Goal: Task Accomplishment & Management: Use online tool/utility

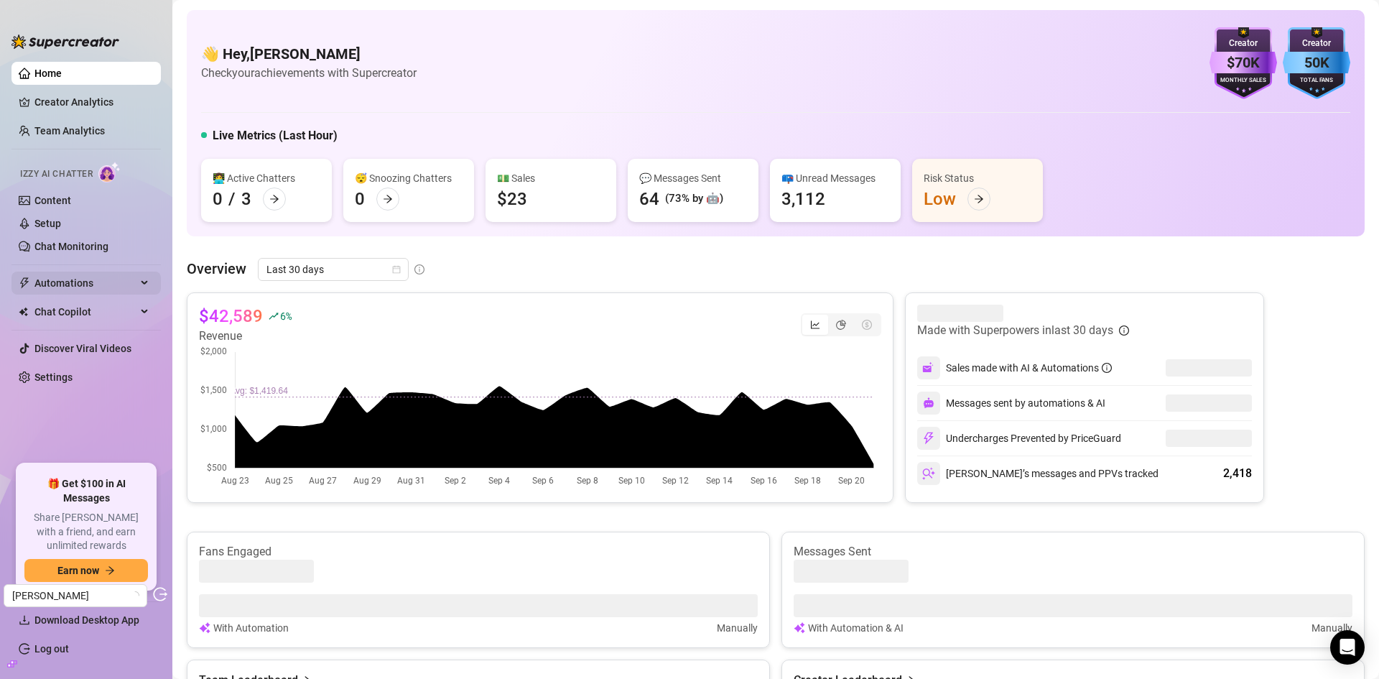
click at [85, 282] on span "Automations" at bounding box center [85, 282] width 102 height 23
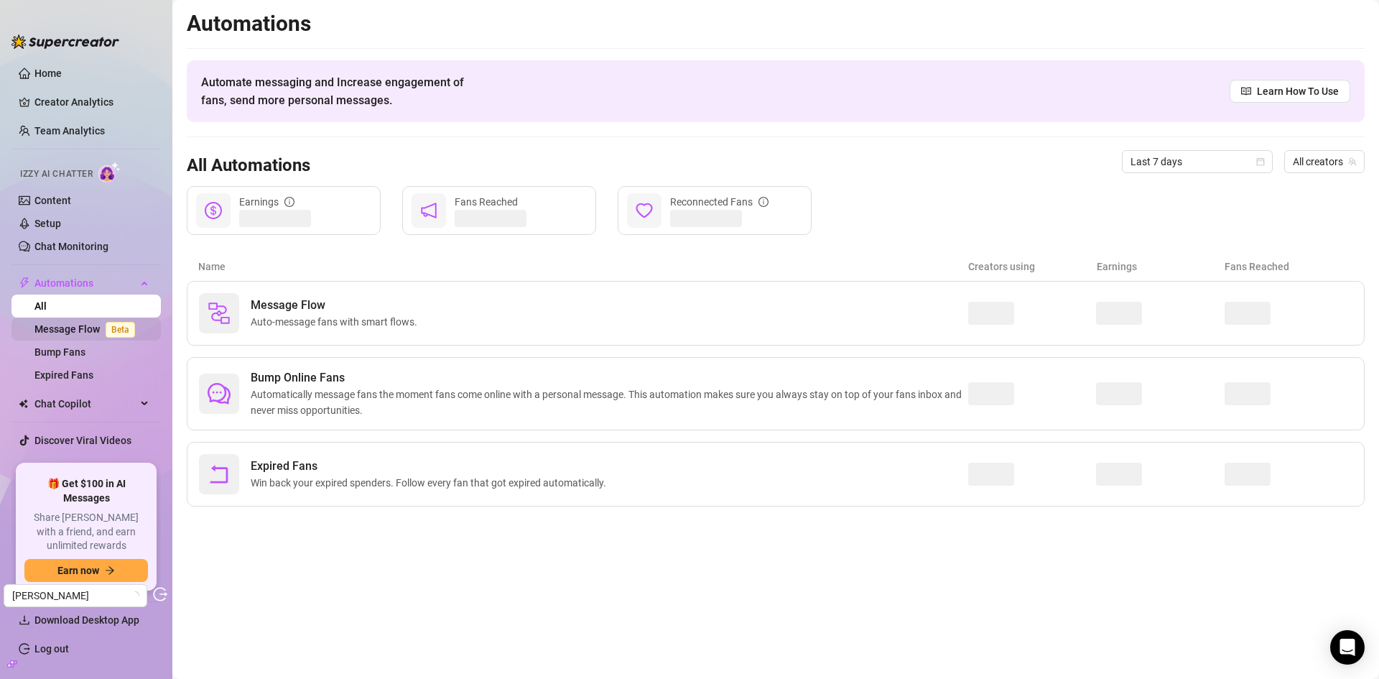
click at [73, 330] on link "Message Flow Beta" at bounding box center [87, 328] width 106 height 11
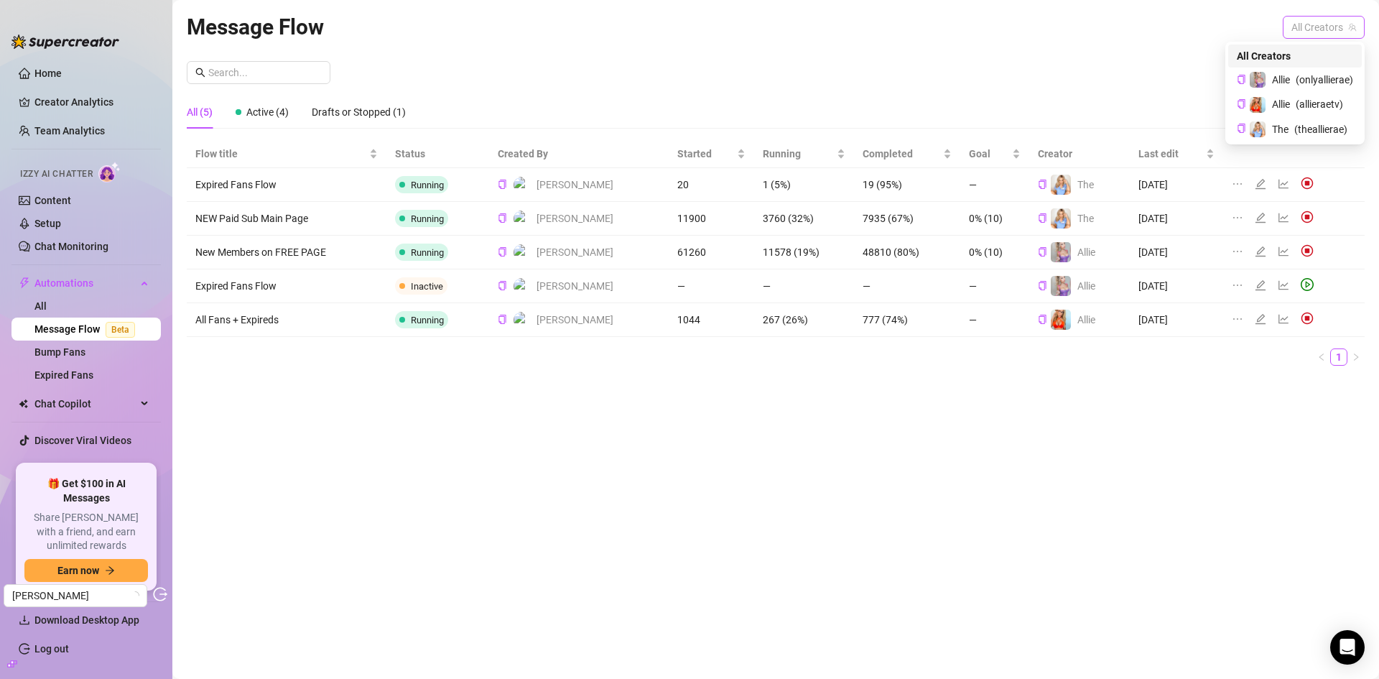
click at [1333, 34] on span "All Creators" at bounding box center [1323, 28] width 65 height 22
click at [1309, 70] on div "Allie ( onlyallierae )" at bounding box center [1295, 80] width 134 height 24
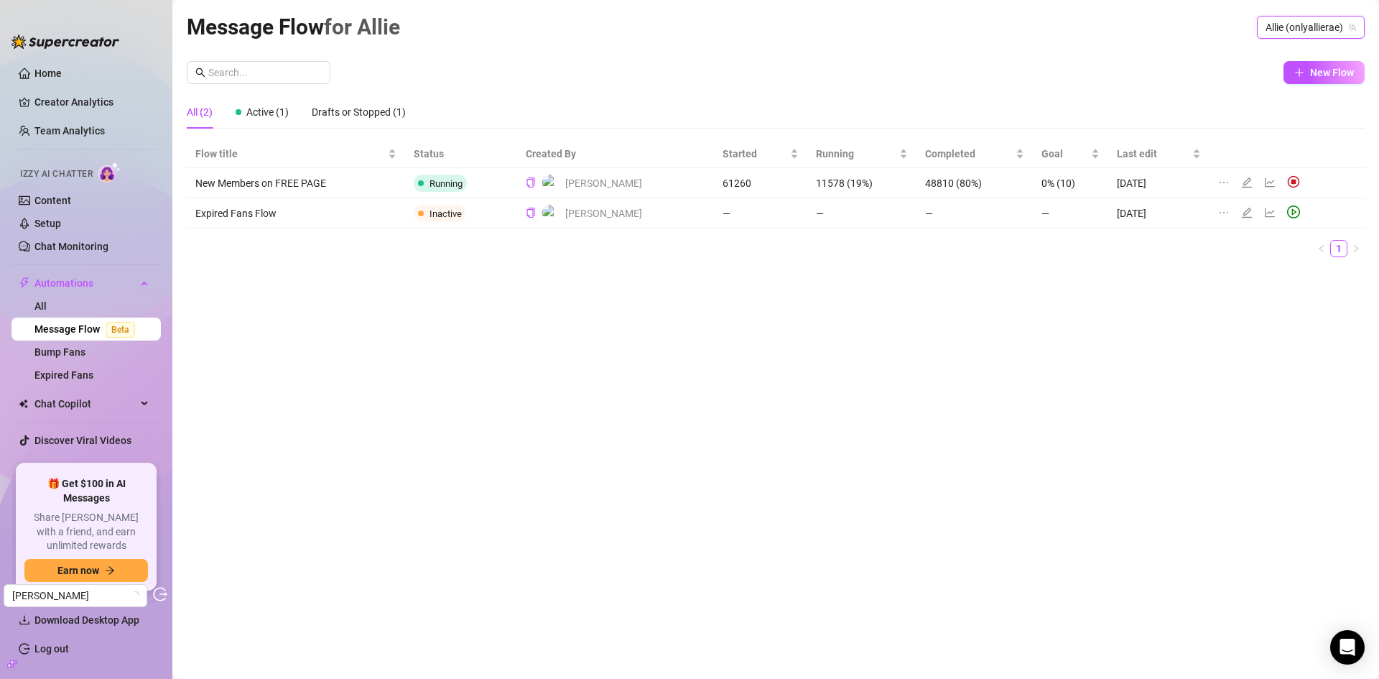
click at [1316, 20] on span "Allie (onlyallierae)" at bounding box center [1311, 28] width 90 height 22
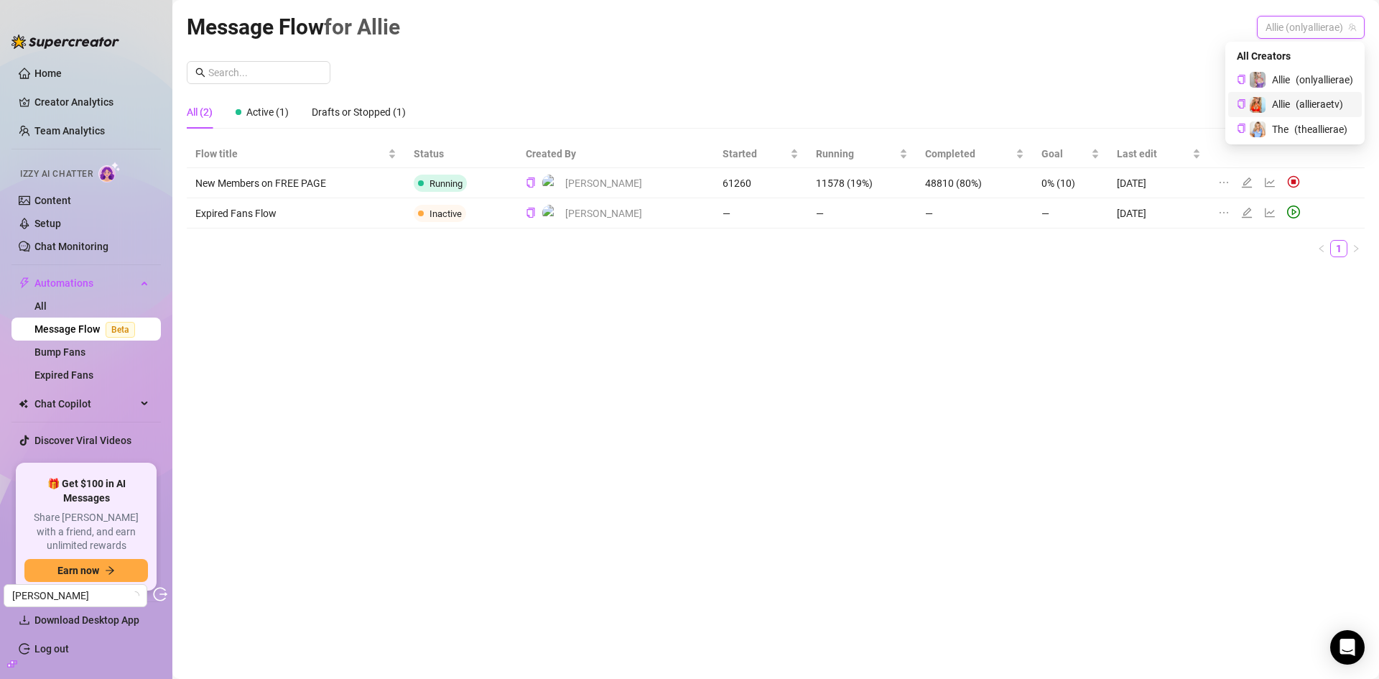
click at [1299, 101] on span "( allieraetv )" at bounding box center [1319, 104] width 47 height 16
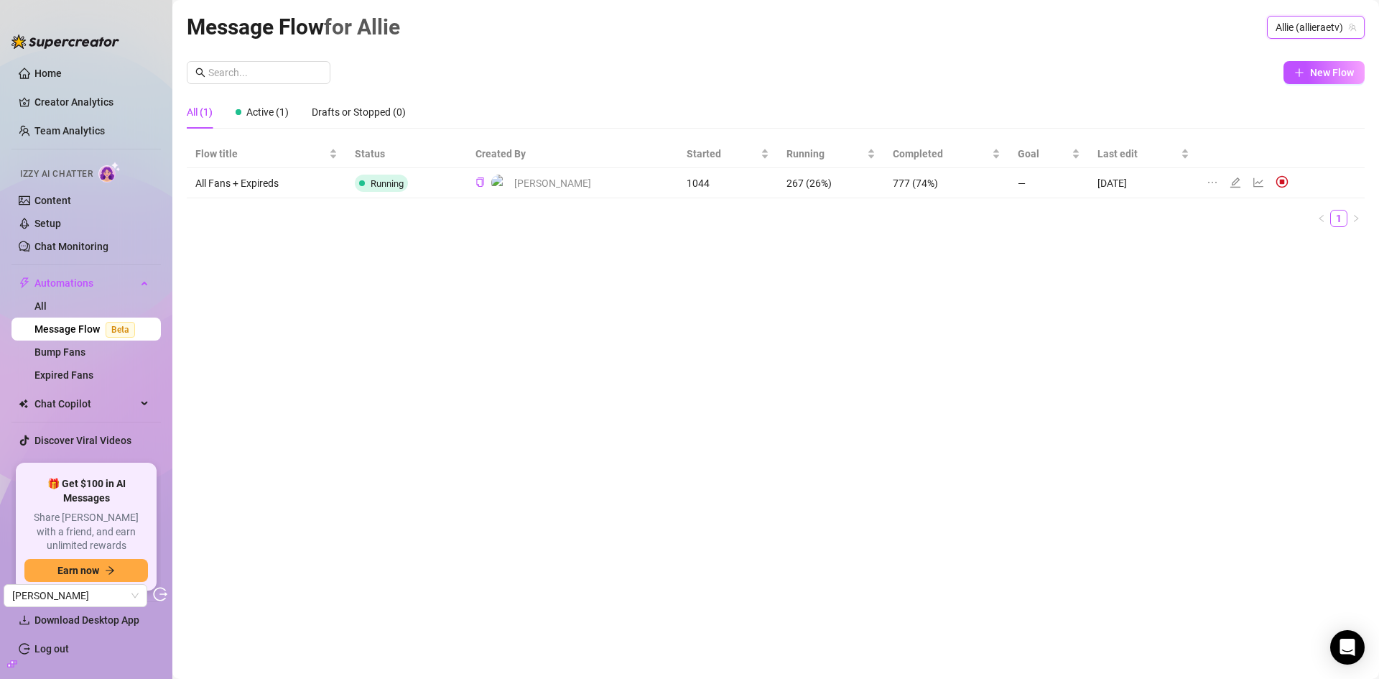
click at [1296, 24] on span "Allie (allieraetv)" at bounding box center [1316, 28] width 80 height 22
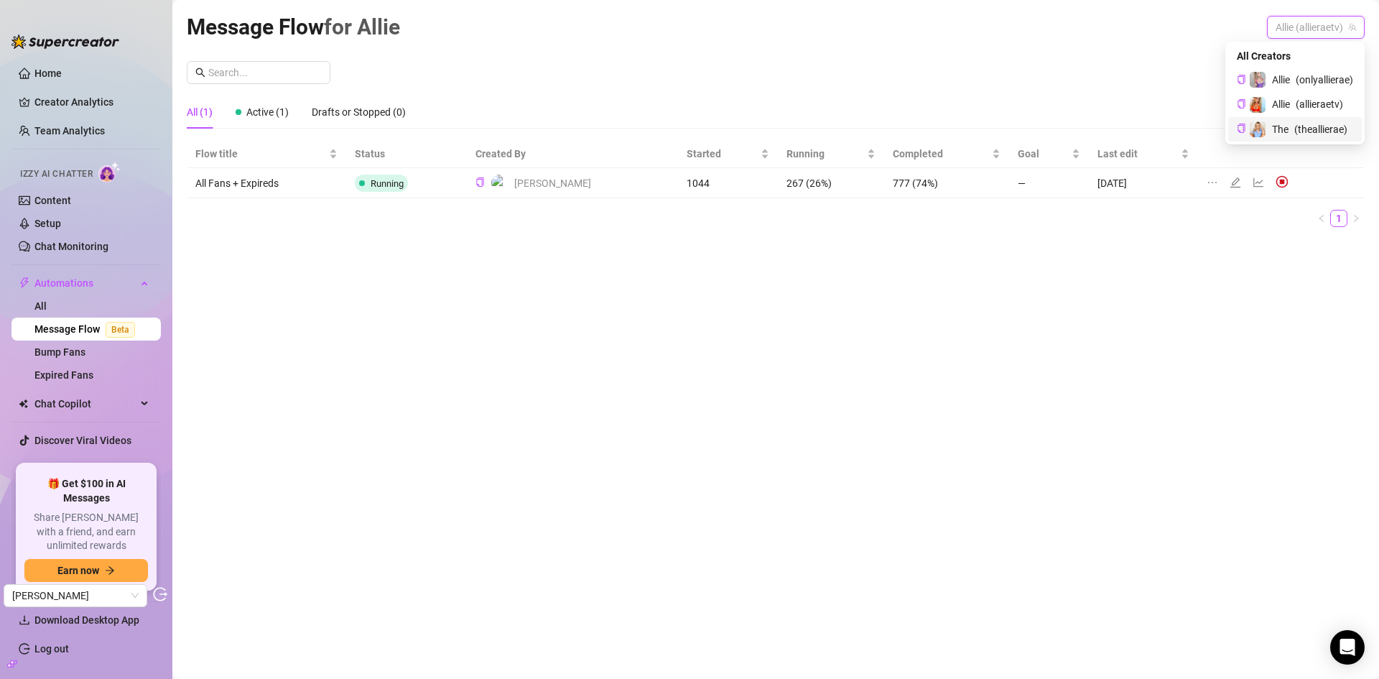
click at [1277, 133] on span "The" at bounding box center [1280, 129] width 17 height 16
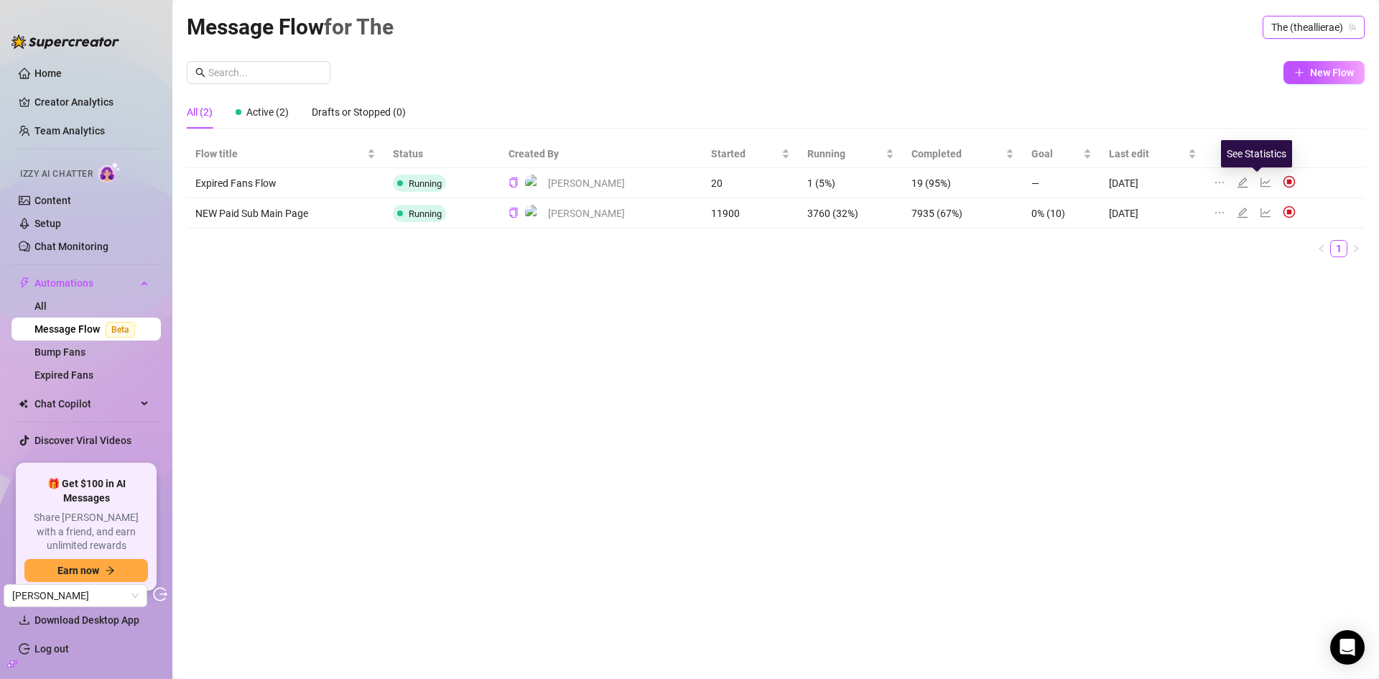
click at [1260, 182] on icon "line-chart" at bounding box center [1265, 182] width 11 height 11
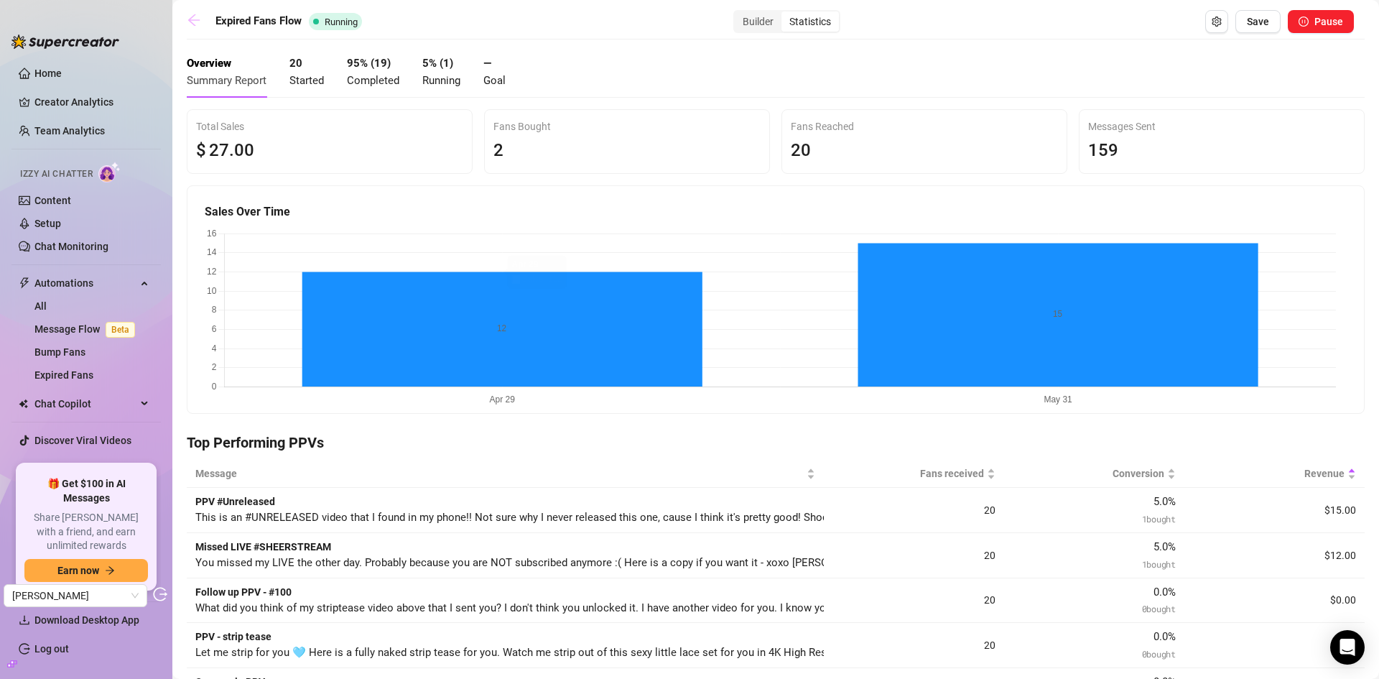
click at [191, 21] on icon "arrow-left" at bounding box center [194, 20] width 14 height 14
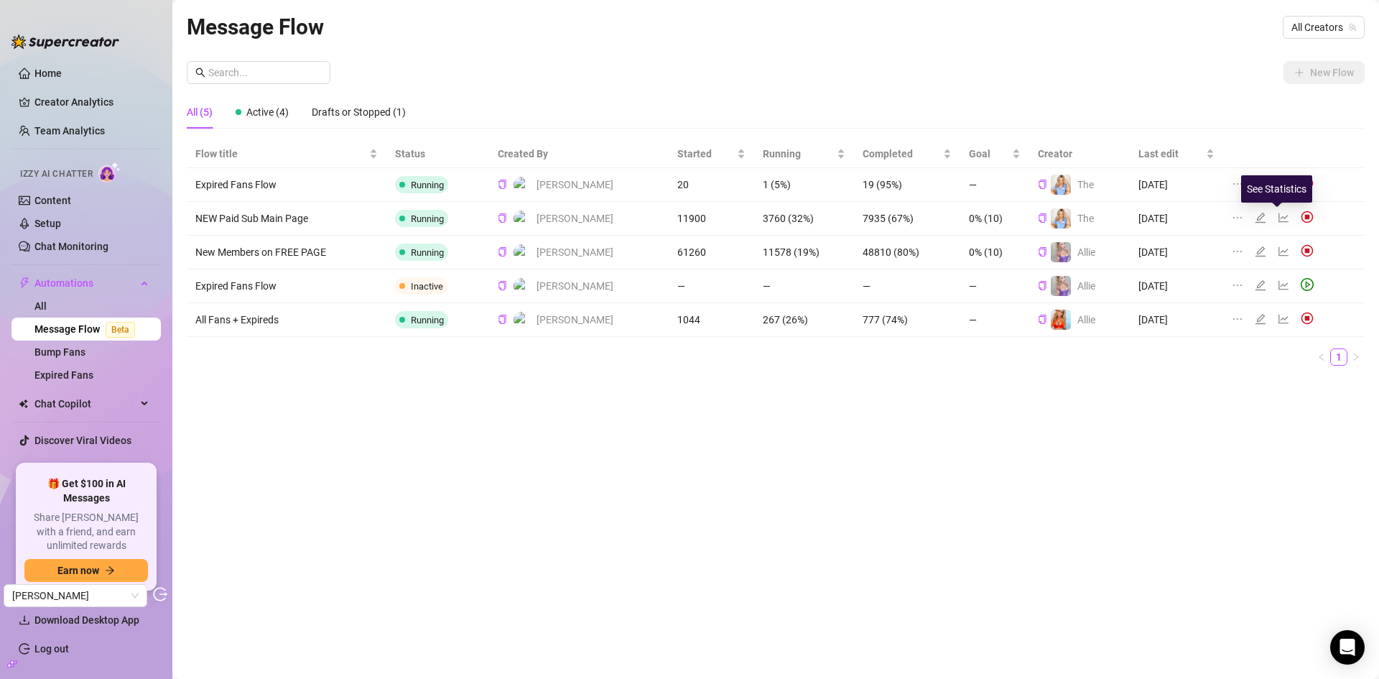
click at [1278, 218] on icon "line-chart" at bounding box center [1283, 217] width 11 height 11
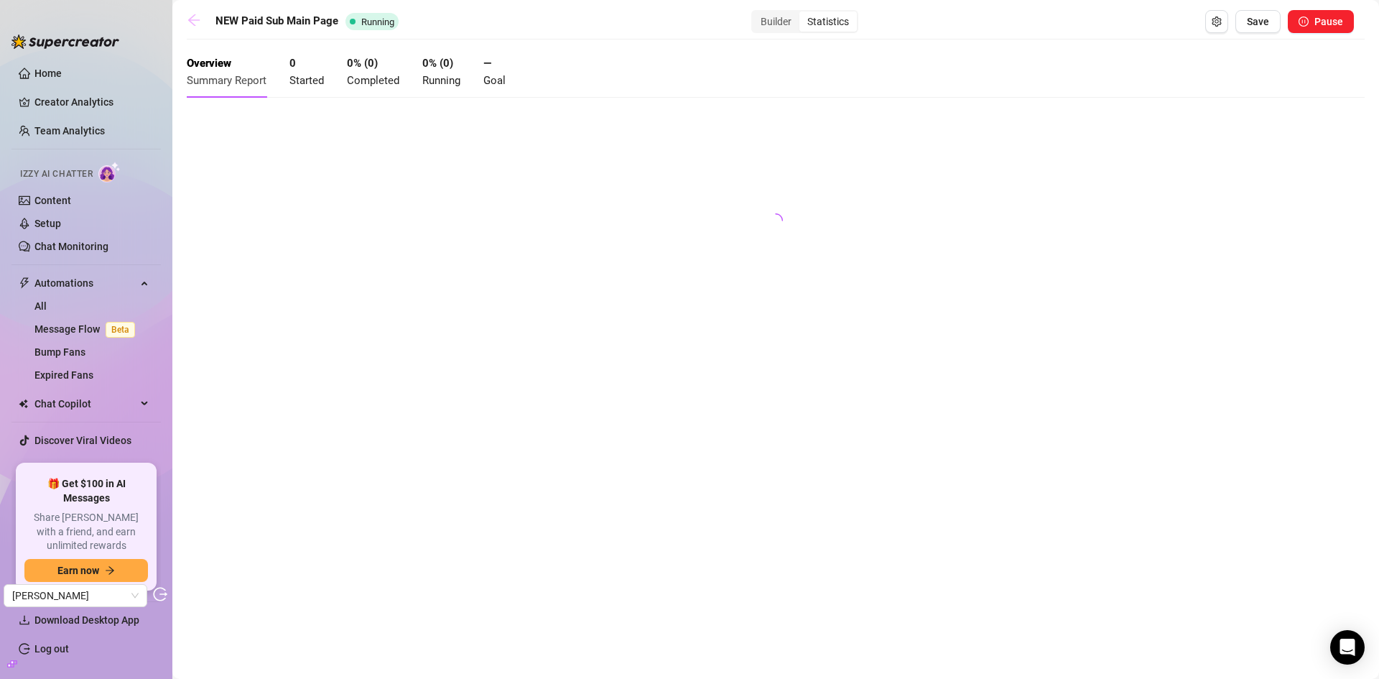
click at [199, 27] on icon "arrow-left" at bounding box center [194, 20] width 14 height 14
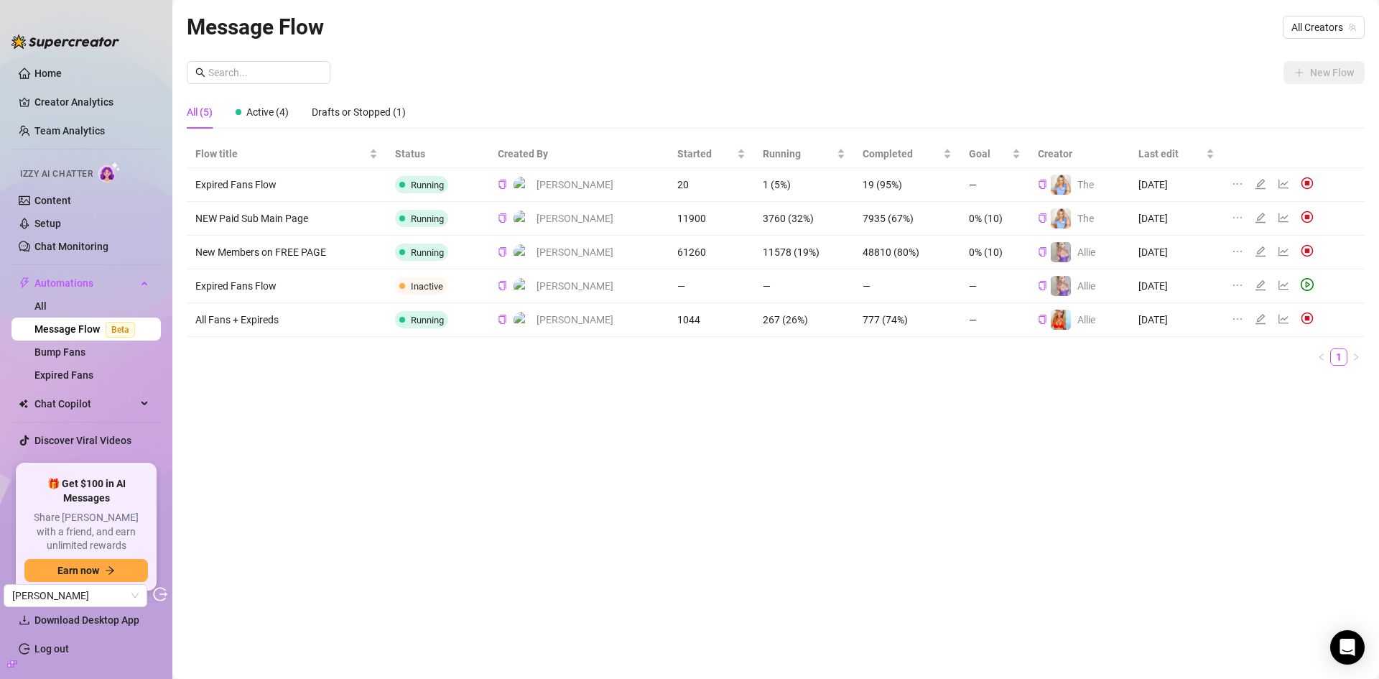
click at [1278, 247] on icon "line-chart" at bounding box center [1283, 251] width 11 height 11
